Goal: Information Seeking & Learning: Learn about a topic

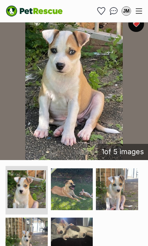
scroll to position [185, 0]
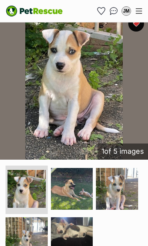
click at [113, 11] on img "Conversations" at bounding box center [114, 11] width 8 height 8
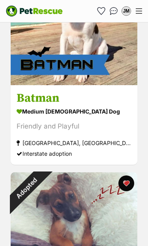
click at [112, 9] on img "Conversations" at bounding box center [114, 11] width 8 height 8
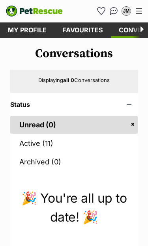
click at [29, 143] on link "Active (11)" at bounding box center [73, 143] width 127 height 18
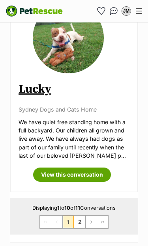
scroll to position [2165, 0]
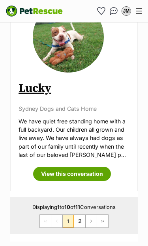
click at [78, 215] on link "2" at bounding box center [79, 221] width 11 height 13
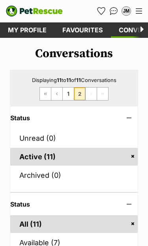
click at [79, 30] on link "Favourites" at bounding box center [82, 29] width 56 height 15
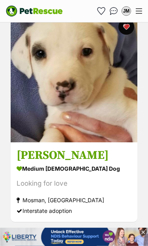
scroll to position [254, 0]
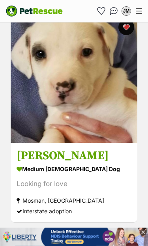
click at [91, 128] on img at bounding box center [74, 79] width 127 height 127
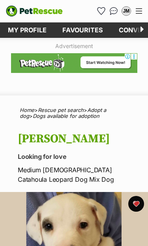
click at [82, 28] on link "Favourites" at bounding box center [82, 29] width 56 height 15
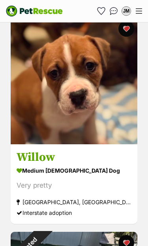
scroll to position [1461, 0]
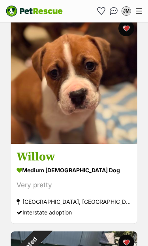
click at [95, 137] on img at bounding box center [74, 80] width 127 height 127
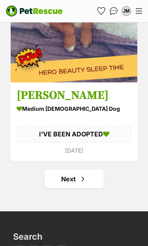
scroll to position [4652, 0]
click at [80, 184] on span "Next page" at bounding box center [83, 178] width 8 height 9
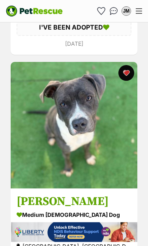
scroll to position [775, 0]
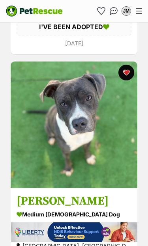
click at [79, 178] on img at bounding box center [74, 124] width 127 height 127
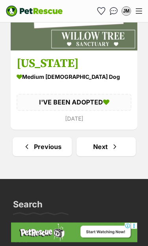
scroll to position [4609, 0]
click at [113, 149] on span "Next page" at bounding box center [115, 146] width 8 height 9
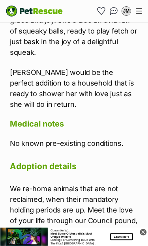
scroll to position [1341, 0]
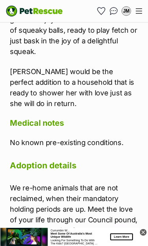
click at [50, 183] on p "We re-home animals that are not reclaimed, when their mandatory holding periods…" at bounding box center [74, 209] width 128 height 53
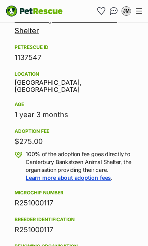
scroll to position [660, 0]
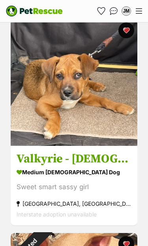
scroll to position [4076, 0]
click at [92, 141] on img at bounding box center [74, 82] width 127 height 127
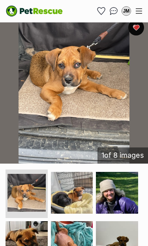
scroll to position [209, 0]
click at [122, 228] on img at bounding box center [117, 242] width 42 height 42
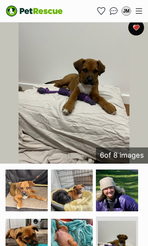
click at [78, 219] on img at bounding box center [72, 240] width 42 height 42
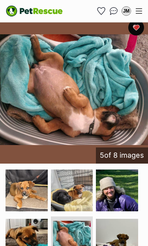
click at [28, 219] on img at bounding box center [27, 240] width 42 height 42
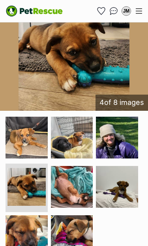
scroll to position [261, 0]
click at [75, 216] on img at bounding box center [72, 236] width 42 height 42
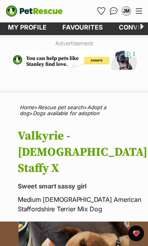
scroll to position [0, 0]
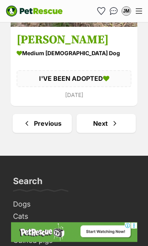
scroll to position [4698, 0]
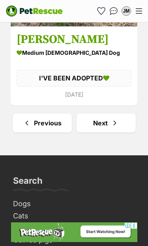
click at [106, 127] on link "Next" at bounding box center [105, 123] width 59 height 19
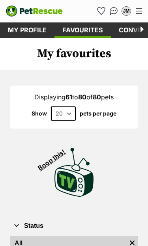
click at [141, 12] on div "Menu" at bounding box center [139, 11] width 6 height 6
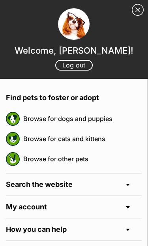
click at [130, 183] on h4 "Search the website" at bounding box center [74, 184] width 136 height 22
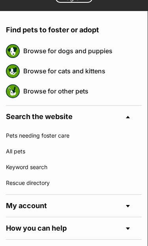
scroll to position [70, 0]
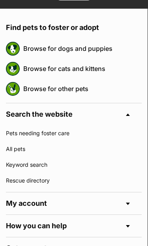
click at [92, 50] on link "Browse for dogs and puppies" at bounding box center [82, 48] width 118 height 17
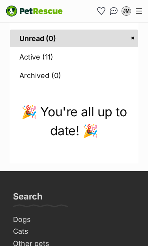
scroll to position [86, 0]
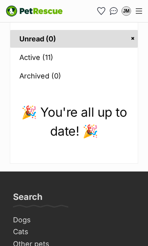
click at [27, 56] on link "Active (11)" at bounding box center [73, 57] width 127 height 18
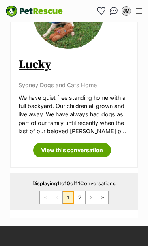
scroll to position [2188, 0]
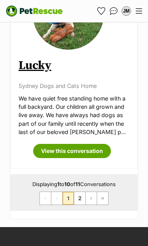
click at [80, 192] on link "2" at bounding box center [79, 198] width 11 height 13
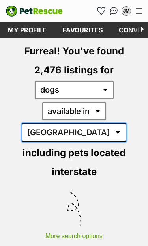
click at [126, 123] on select "[GEOGRAPHIC_DATA] [GEOGRAPHIC_DATA] [GEOGRAPHIC_DATA] [GEOGRAPHIC_DATA] [GEOGRA…" at bounding box center [74, 132] width 104 height 18
select select "[GEOGRAPHIC_DATA]"
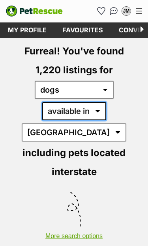
click at [69, 112] on select "available in located in" at bounding box center [74, 111] width 64 height 18
select select "disabled"
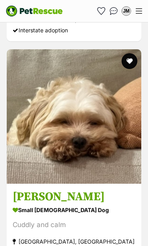
scroll to position [1431, 0]
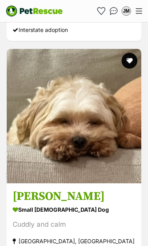
click at [74, 156] on img at bounding box center [74, 116] width 134 height 134
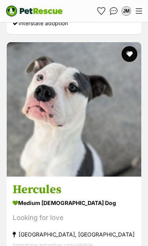
scroll to position [2103, 0]
click at [86, 152] on img at bounding box center [74, 109] width 134 height 134
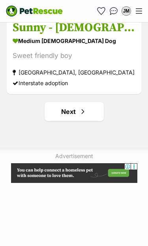
scroll to position [4761, 0]
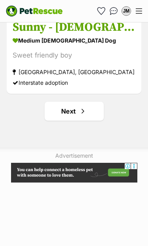
click at [82, 106] on span "Next page" at bounding box center [83, 110] width 8 height 9
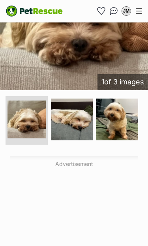
scroll to position [231, 0]
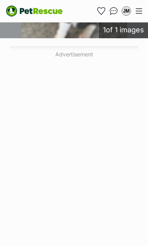
scroll to position [294, 0]
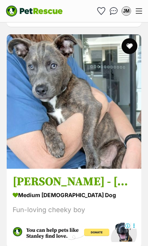
click at [99, 142] on img at bounding box center [74, 101] width 134 height 134
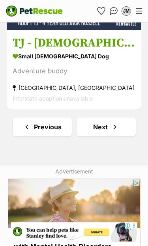
scroll to position [4767, 0]
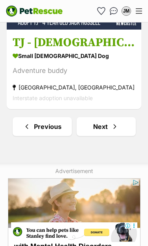
click at [114, 122] on span "Next page" at bounding box center [115, 126] width 8 height 9
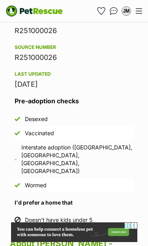
scroll to position [1066, 0]
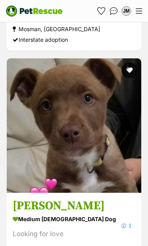
scroll to position [1964, 0]
click at [105, 160] on img at bounding box center [74, 125] width 134 height 134
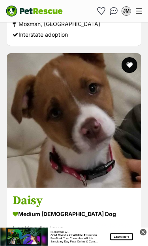
scroll to position [2191, 0]
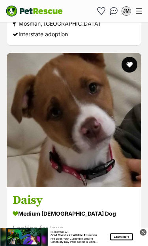
click at [107, 151] on img at bounding box center [74, 120] width 134 height 134
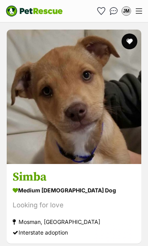
scroll to position [2437, 0]
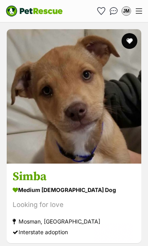
click at [104, 132] on img at bounding box center [74, 96] width 134 height 134
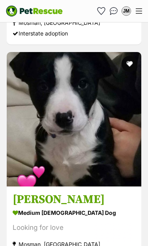
scroll to position [2635, 0]
click at [108, 149] on img at bounding box center [74, 119] width 134 height 134
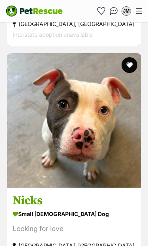
scroll to position [3378, 0]
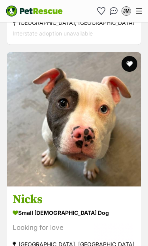
click at [104, 149] on img at bounding box center [74, 119] width 134 height 134
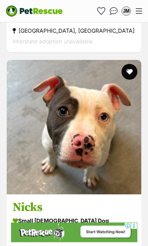
scroll to position [3363, 0]
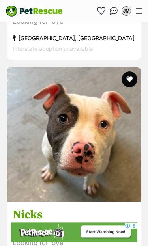
click at [132, 71] on button "favourite" at bounding box center [129, 79] width 16 height 16
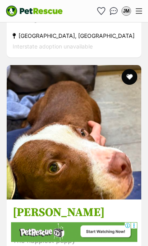
scroll to position [3587, 0]
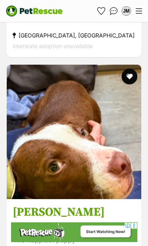
click at [113, 157] on img at bounding box center [74, 132] width 134 height 134
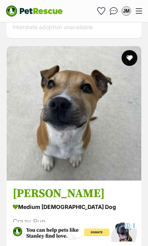
scroll to position [3828, 0]
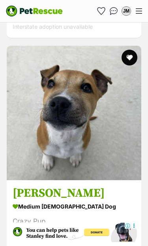
click at [101, 142] on img at bounding box center [74, 113] width 134 height 134
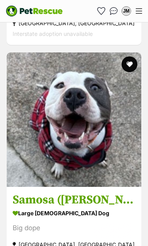
scroll to position [4043, 0]
click at [108, 153] on img at bounding box center [74, 119] width 134 height 134
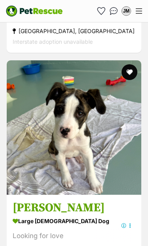
scroll to position [4700, 0]
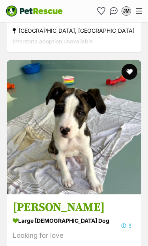
click at [106, 162] on img at bounding box center [74, 127] width 134 height 134
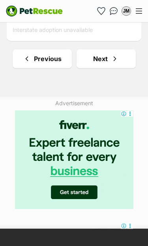
scroll to position [4933, 0]
click at [115, 54] on span "Next page" at bounding box center [115, 58] width 8 height 9
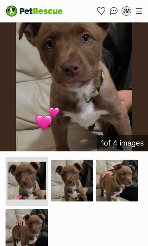
scroll to position [188, 0]
click at [126, 180] on img at bounding box center [117, 181] width 42 height 42
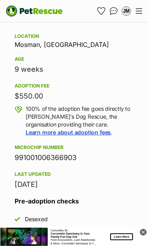
scroll to position [701, 0]
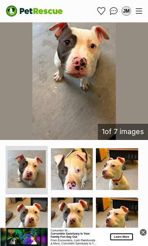
click at [124, 177] on img at bounding box center [117, 169] width 42 height 42
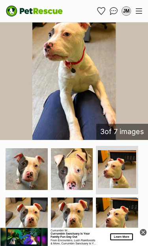
click at [32, 218] on img at bounding box center [27, 219] width 42 height 42
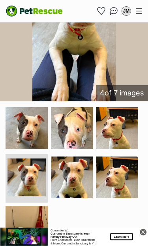
scroll to position [239, 0]
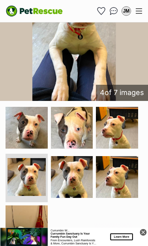
click at [31, 226] on img at bounding box center [27, 226] width 42 height 42
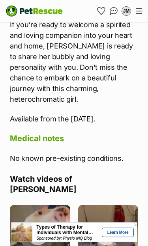
scroll to position [1474, 0]
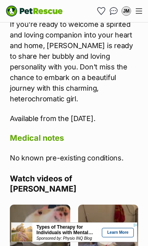
click at [42, 205] on img at bounding box center [40, 235] width 60 height 60
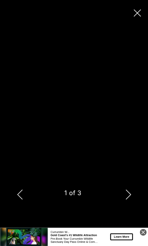
scroll to position [0, 0]
type input "100"
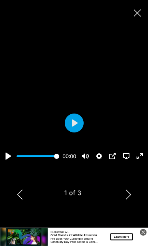
click at [129, 199] on icon "Next" at bounding box center [127, 195] width 5 height 10
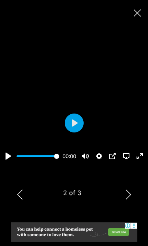
type input "100"
click at [128, 199] on icon "Next" at bounding box center [128, 195] width 10 height 10
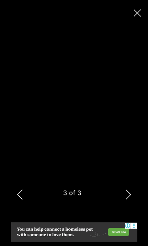
type input "100"
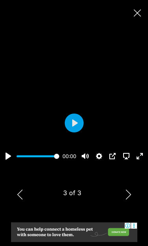
click at [138, 15] on icon "Close" at bounding box center [137, 12] width 7 height 7
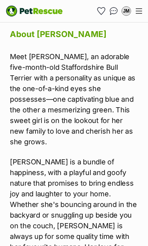
scroll to position [1105, 0]
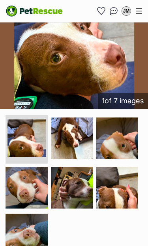
scroll to position [231, 0]
click at [80, 139] on img at bounding box center [72, 138] width 42 height 42
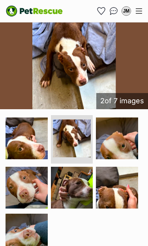
scroll to position [0, 0]
click at [82, 184] on img at bounding box center [72, 188] width 42 height 42
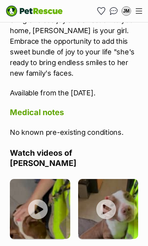
scroll to position [1511, 0]
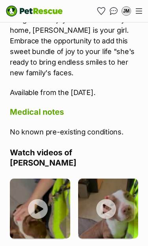
click at [43, 183] on img at bounding box center [40, 209] width 60 height 60
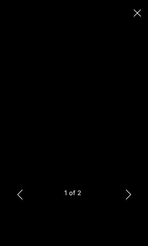
type input "100"
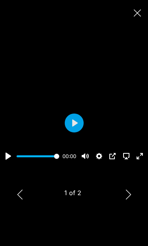
click at [133, 204] on button "Next" at bounding box center [128, 194] width 16 height 20
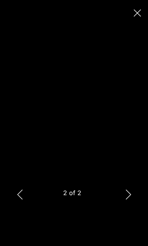
type input "100"
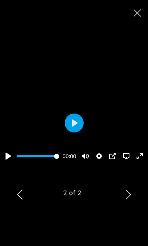
click at [140, 14] on icon "Close" at bounding box center [137, 12] width 7 height 7
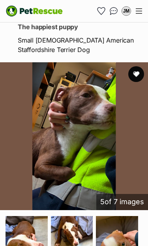
click at [139, 72] on button "favourite" at bounding box center [136, 74] width 16 height 16
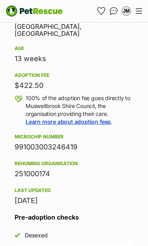
scroll to position [700, 0]
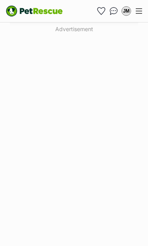
scroll to position [393, 0]
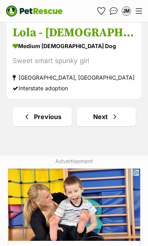
scroll to position [4776, 0]
click at [112, 112] on span "Next page" at bounding box center [115, 116] width 8 height 9
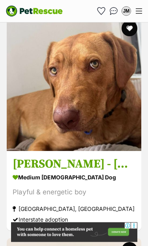
scroll to position [353, 0]
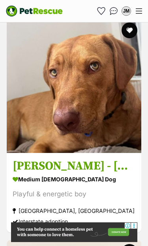
click at [101, 113] on img at bounding box center [74, 86] width 134 height 134
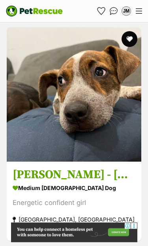
scroll to position [566, 0]
click at [98, 131] on img at bounding box center [74, 94] width 134 height 134
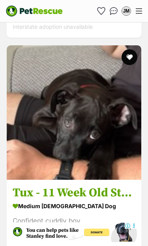
scroll to position [2767, 0]
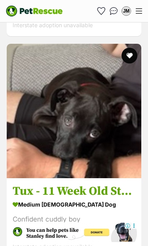
click at [88, 152] on img at bounding box center [74, 111] width 134 height 134
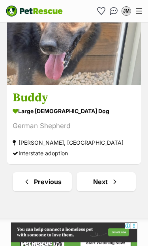
scroll to position [4711, 0]
click at [112, 177] on span "Next page" at bounding box center [115, 181] width 8 height 9
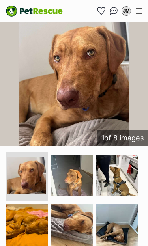
click at [123, 155] on img at bounding box center [117, 176] width 42 height 42
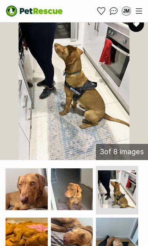
scroll to position [216, 0]
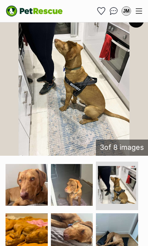
click at [79, 213] on img at bounding box center [72, 234] width 42 height 42
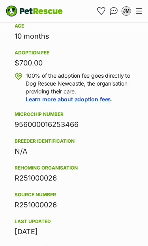
scroll to position [930, 0]
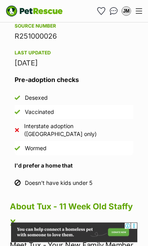
scroll to position [1008, 0]
